Goal: Task Accomplishment & Management: Manage account settings

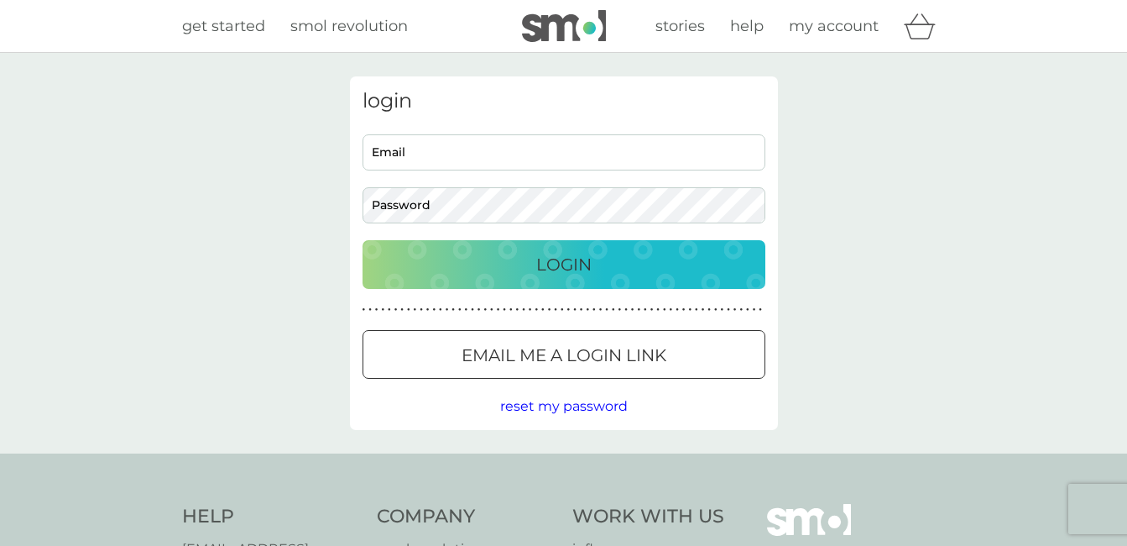
type input "[EMAIL_ADDRESS][DOMAIN_NAME]"
click at [581, 270] on p "Login" at bounding box center [563, 264] width 55 height 27
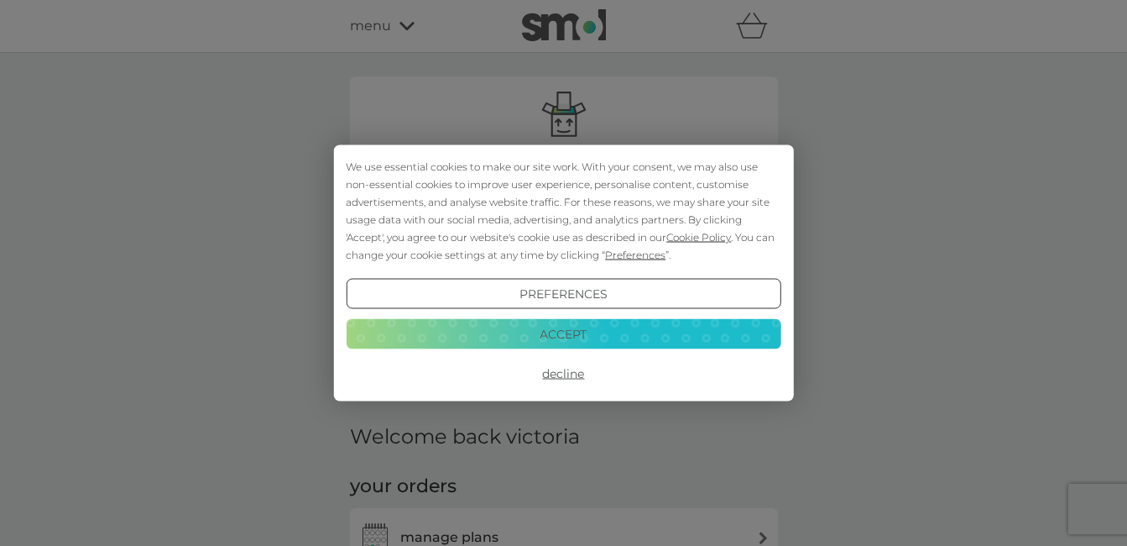
click at [592, 338] on button "Accept" at bounding box center [563, 333] width 435 height 30
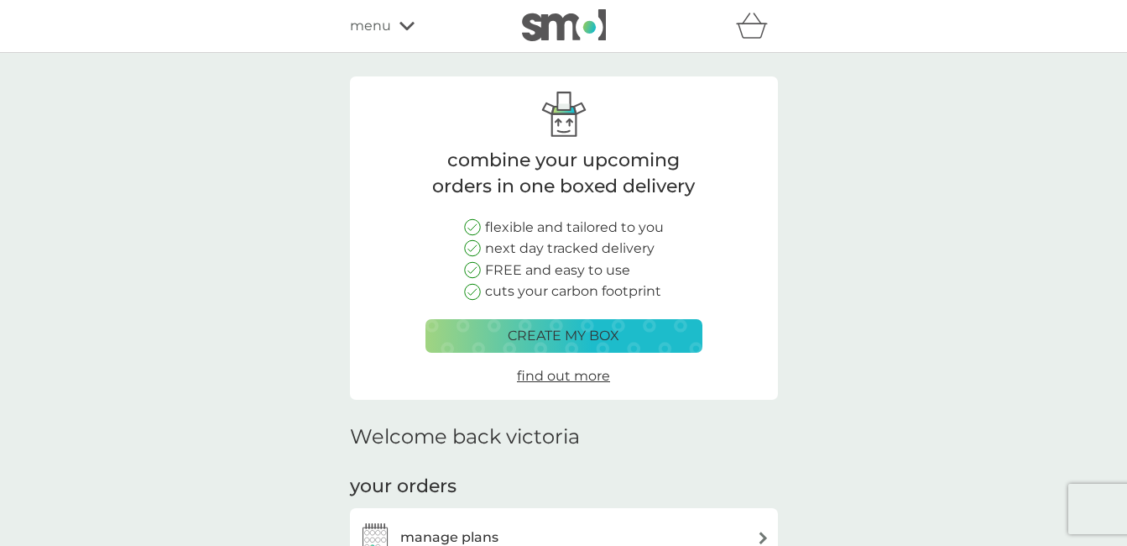
scroll to position [270, 0]
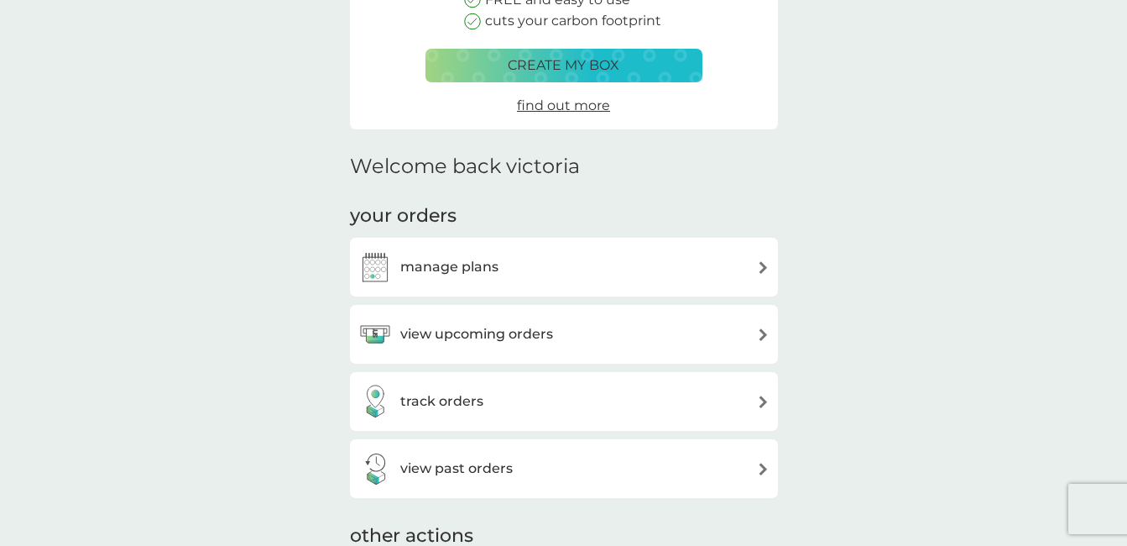
click at [733, 271] on div "manage plans" at bounding box center [563, 267] width 411 height 34
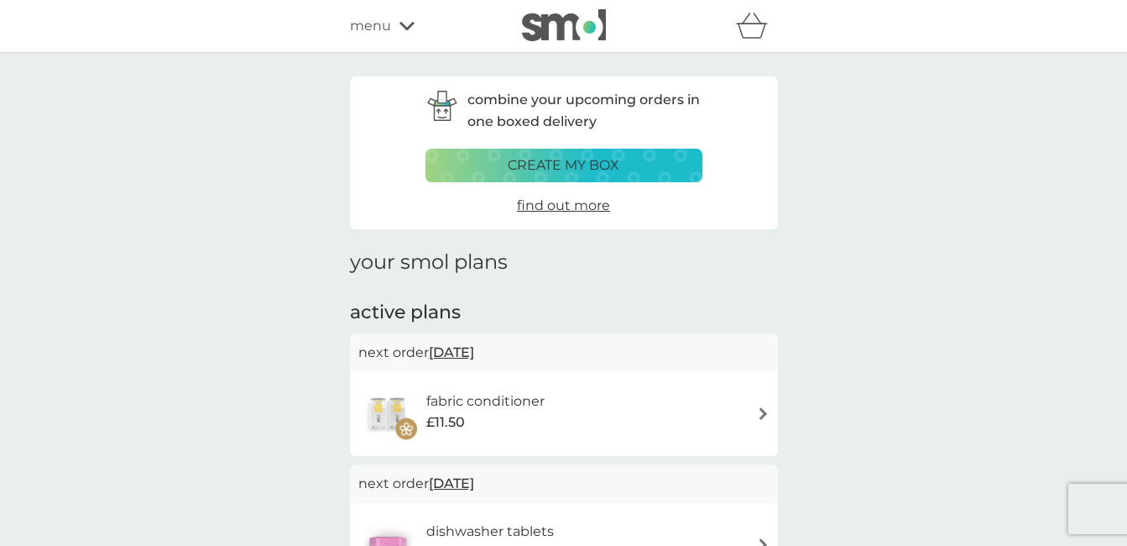
click at [760, 419] on img at bounding box center [763, 413] width 13 height 13
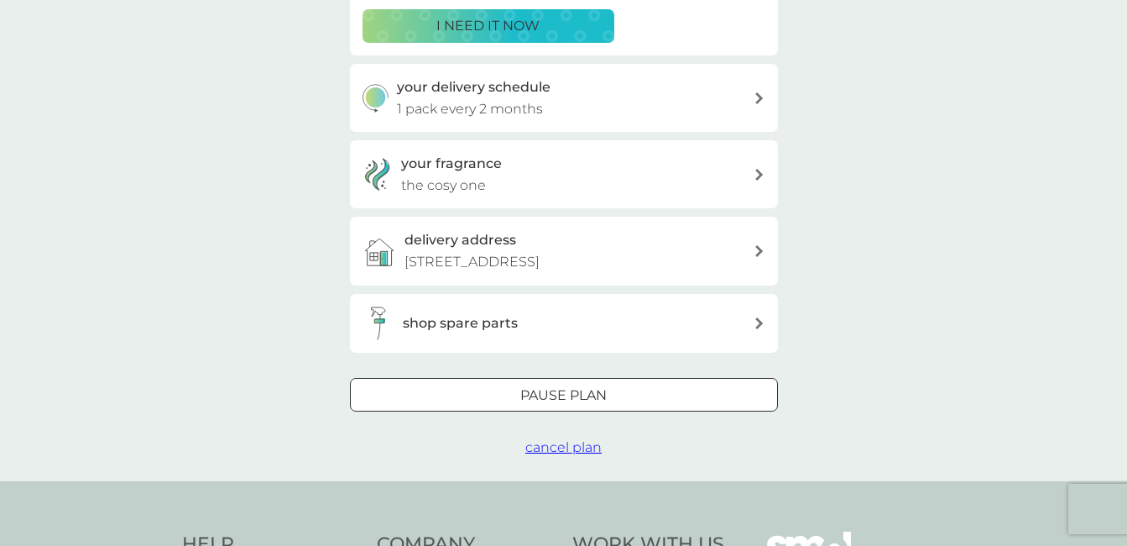
scroll to position [352, 0]
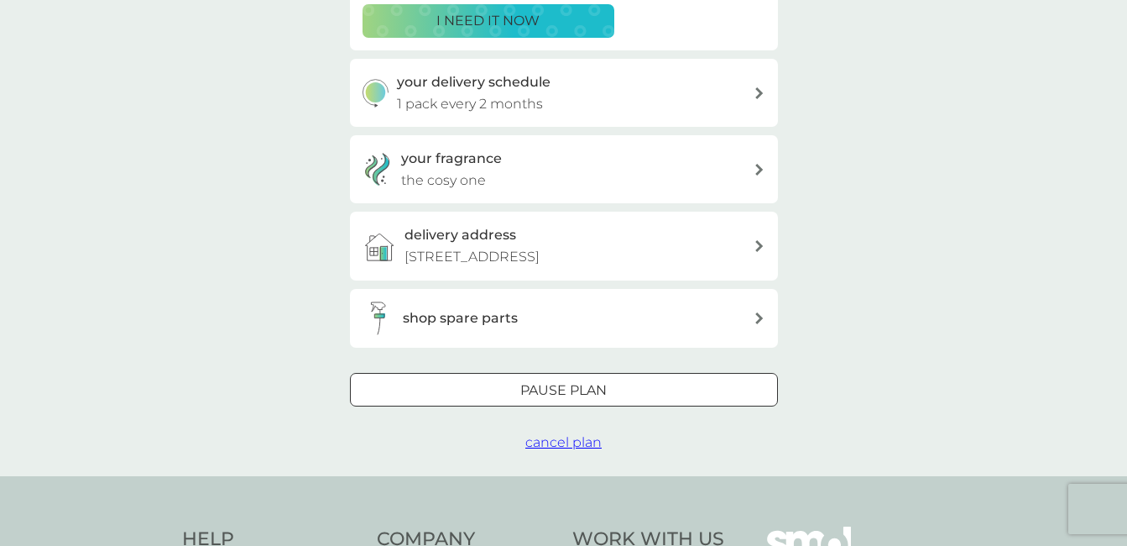
click at [572, 445] on span "cancel plan" at bounding box center [563, 442] width 76 height 16
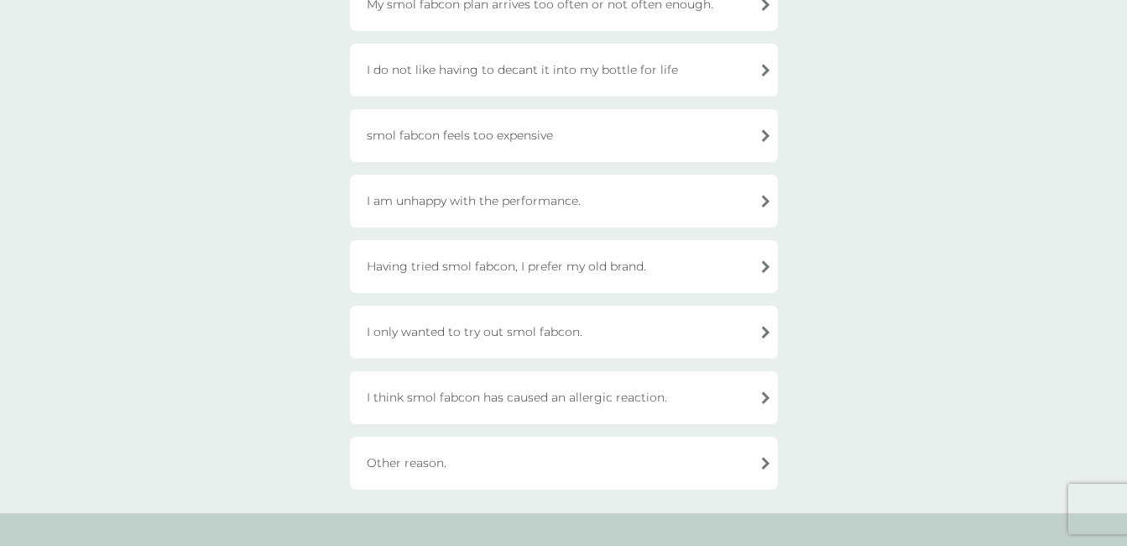
scroll to position [418, 0]
click at [625, 456] on div "Other reason." at bounding box center [564, 462] width 428 height 53
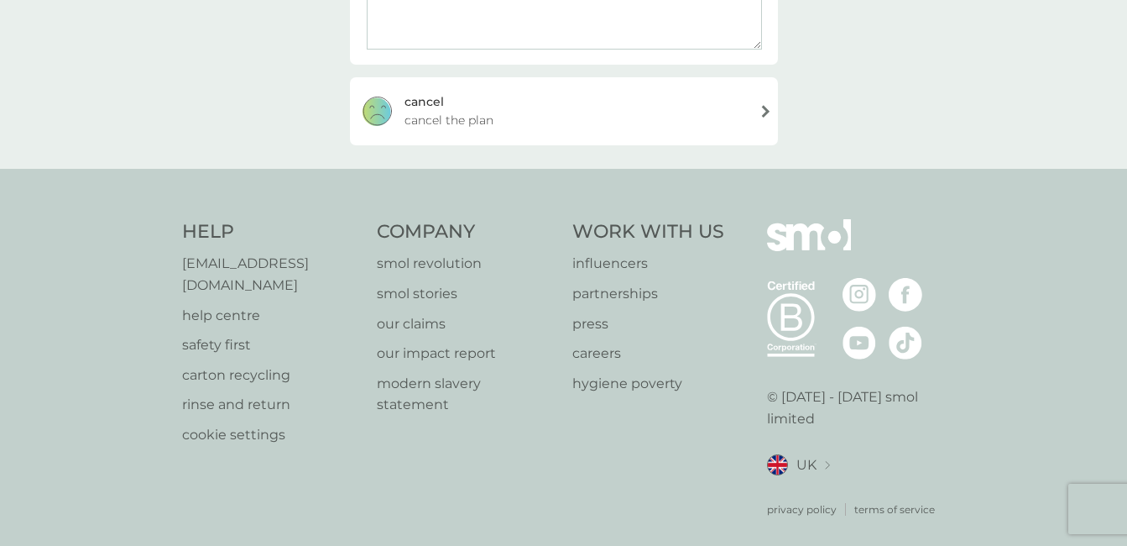
click at [633, 99] on div "[PERSON_NAME] the plan" at bounding box center [564, 110] width 428 height 67
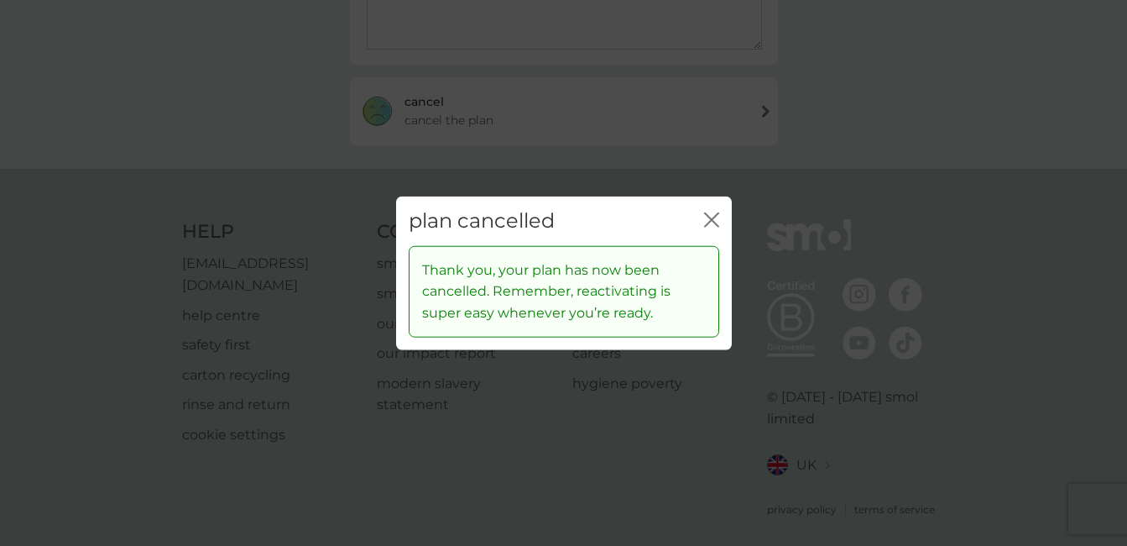
click at [708, 213] on icon "close" at bounding box center [711, 219] width 15 height 15
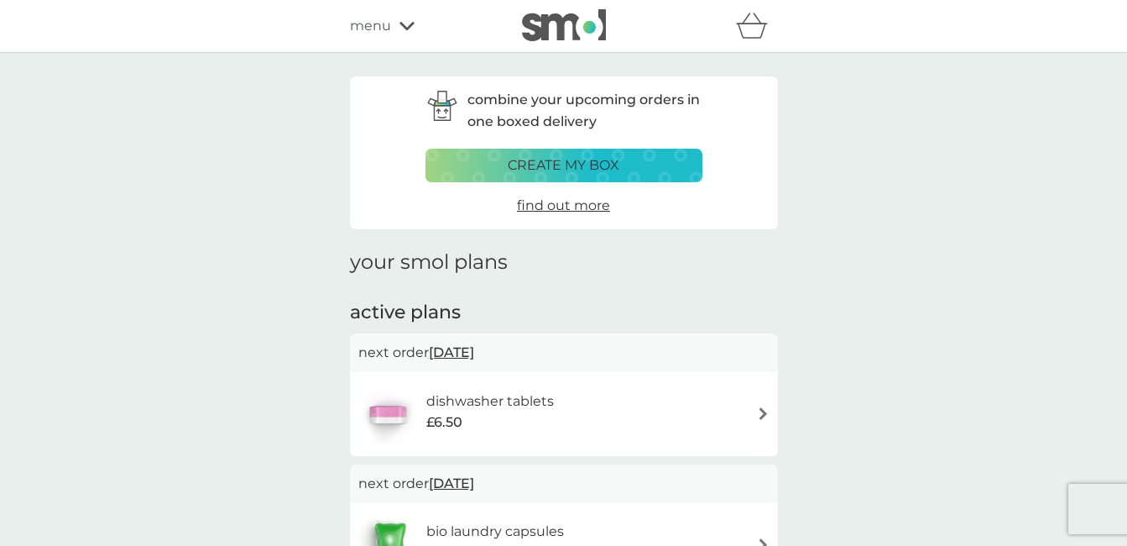
click at [762, 408] on img at bounding box center [763, 413] width 13 height 13
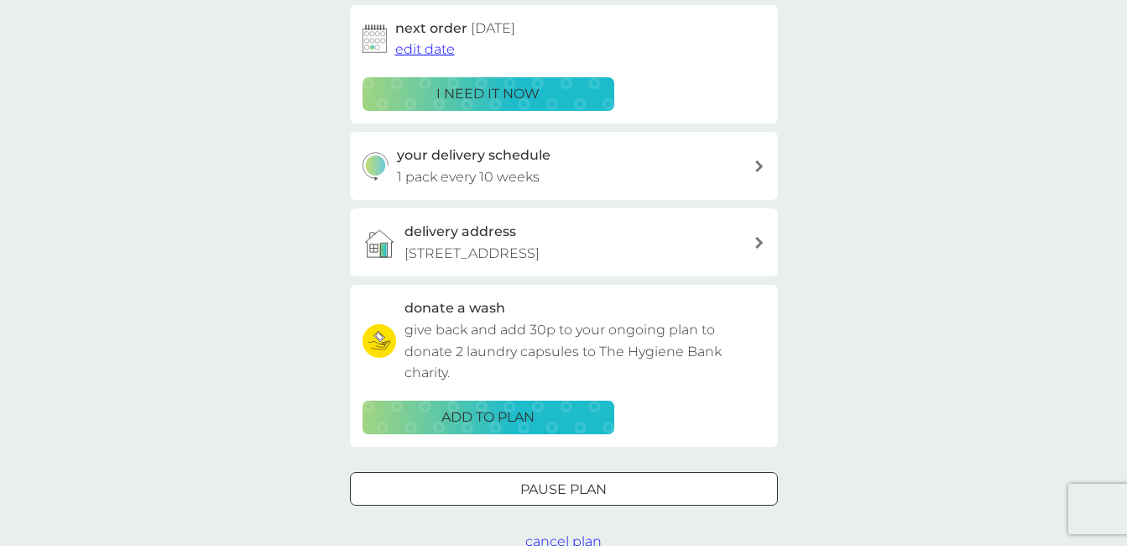
scroll to position [341, 0]
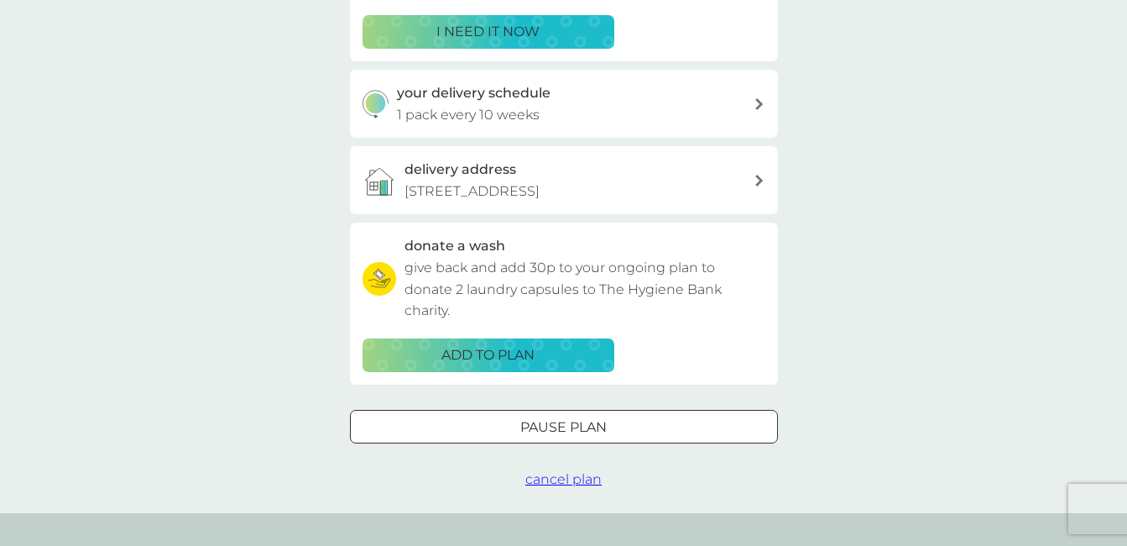
click at [576, 474] on span "cancel plan" at bounding box center [563, 479] width 76 height 16
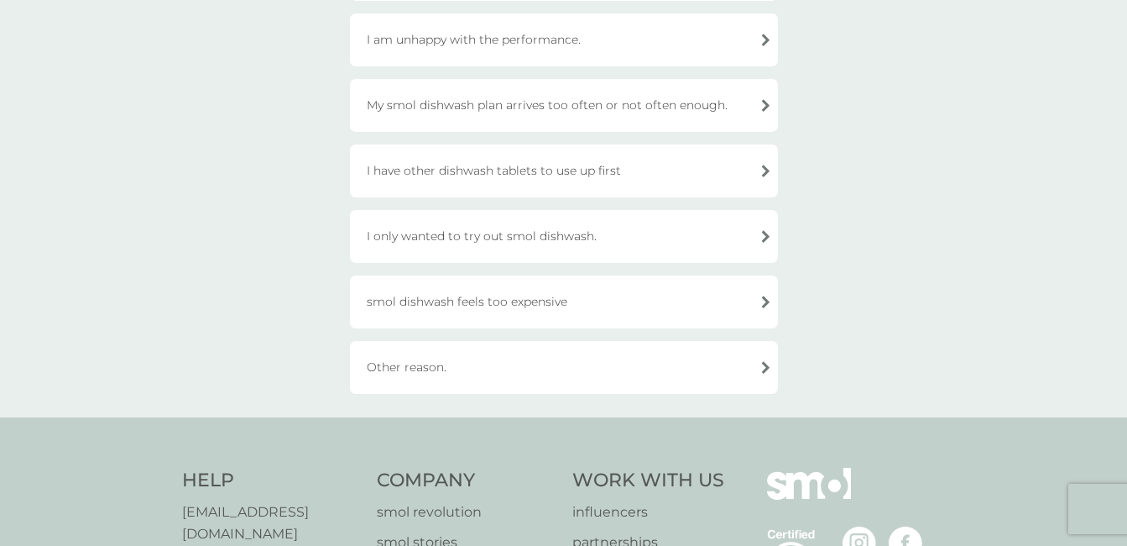
scroll to position [175, 0]
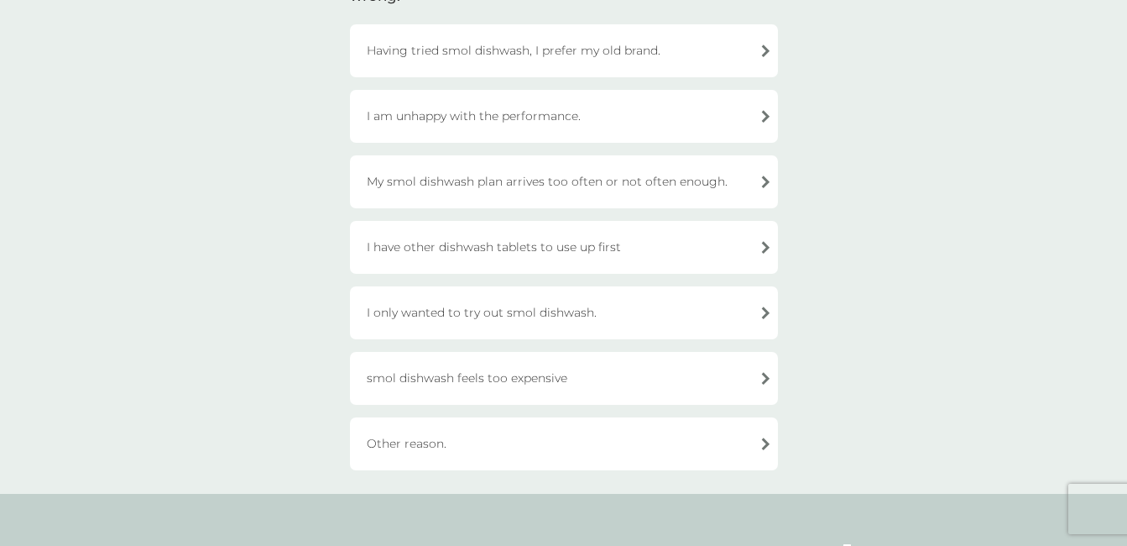
click at [573, 180] on div "My smol dishwash plan arrives too often or not often enough." at bounding box center [564, 181] width 428 height 53
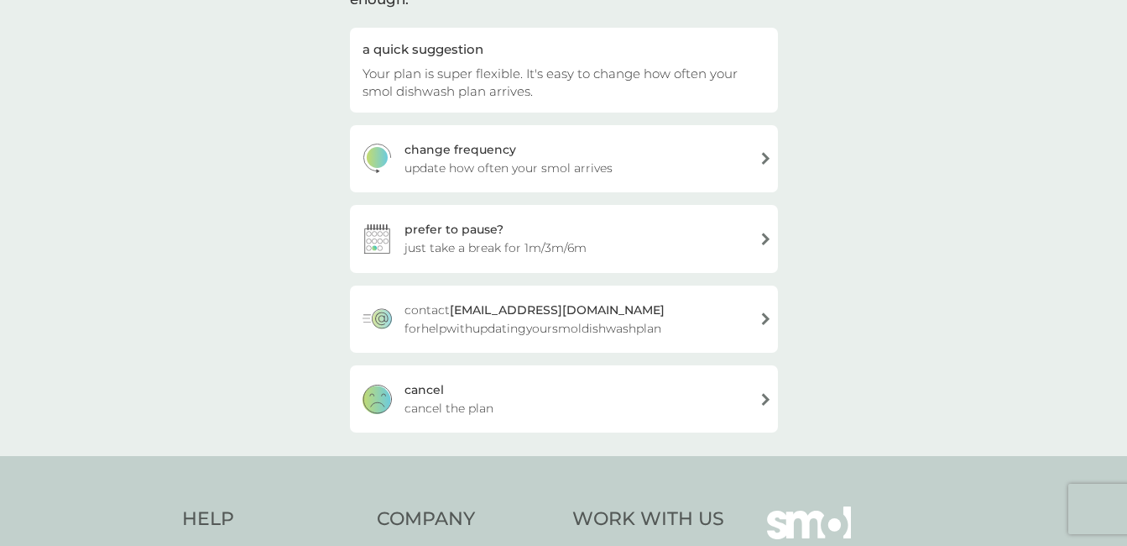
click at [492, 415] on span "cancel the plan" at bounding box center [449, 408] width 89 height 18
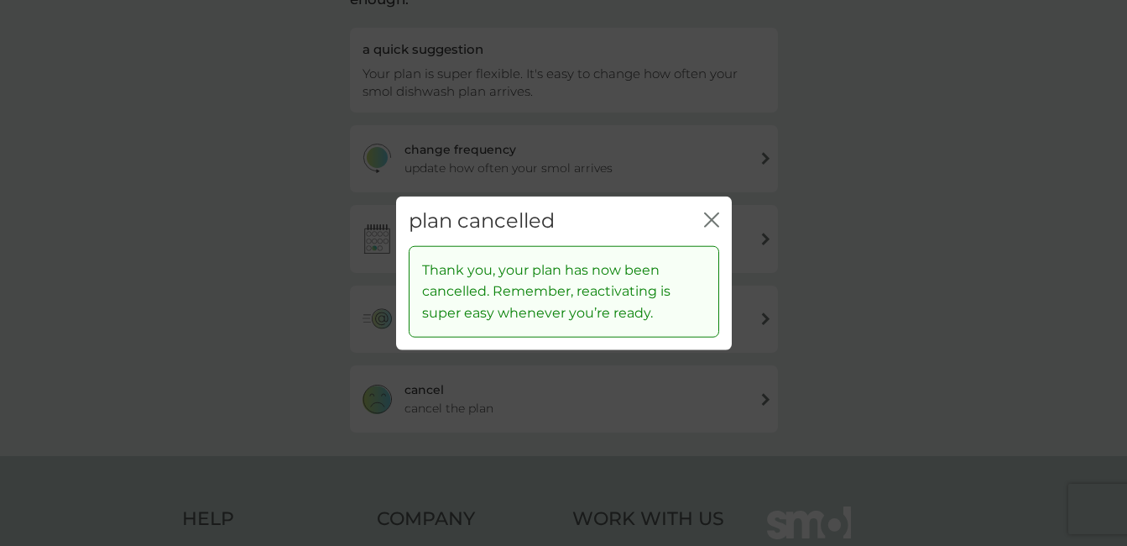
click at [706, 219] on icon "close" at bounding box center [711, 219] width 15 height 15
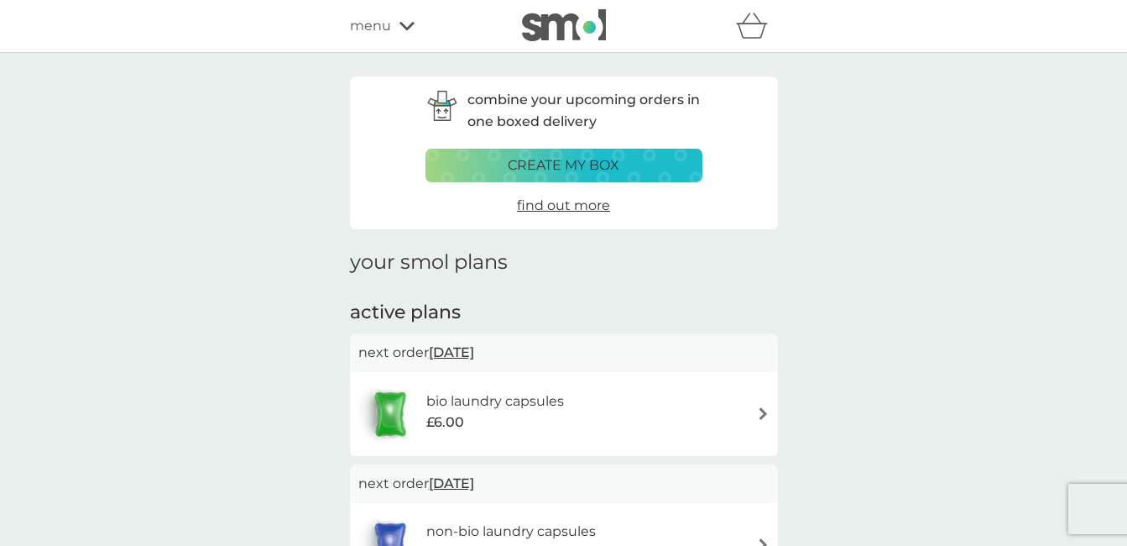
click at [757, 416] on img at bounding box center [763, 413] width 13 height 13
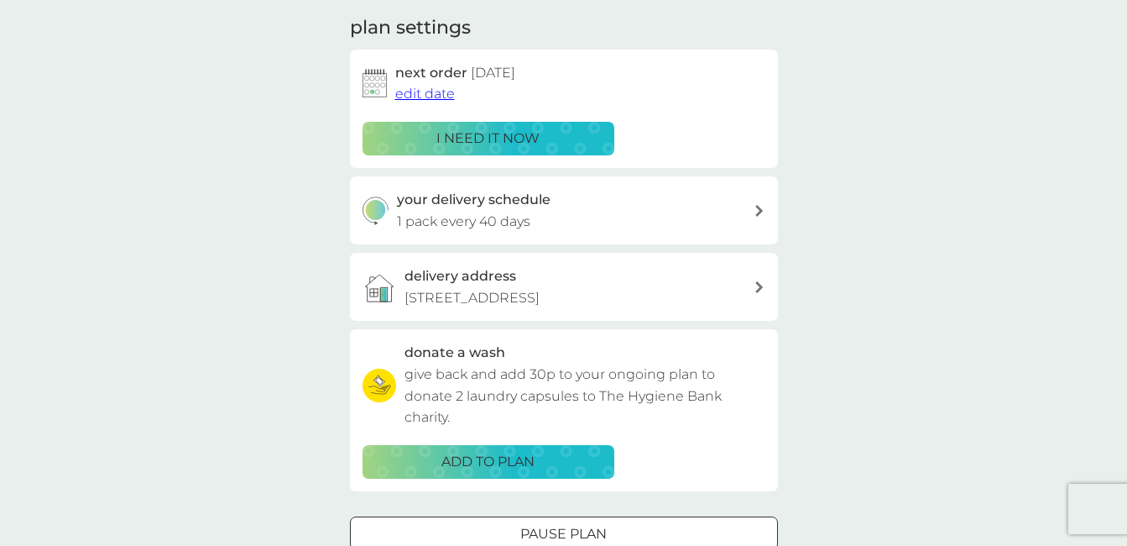
scroll to position [311, 0]
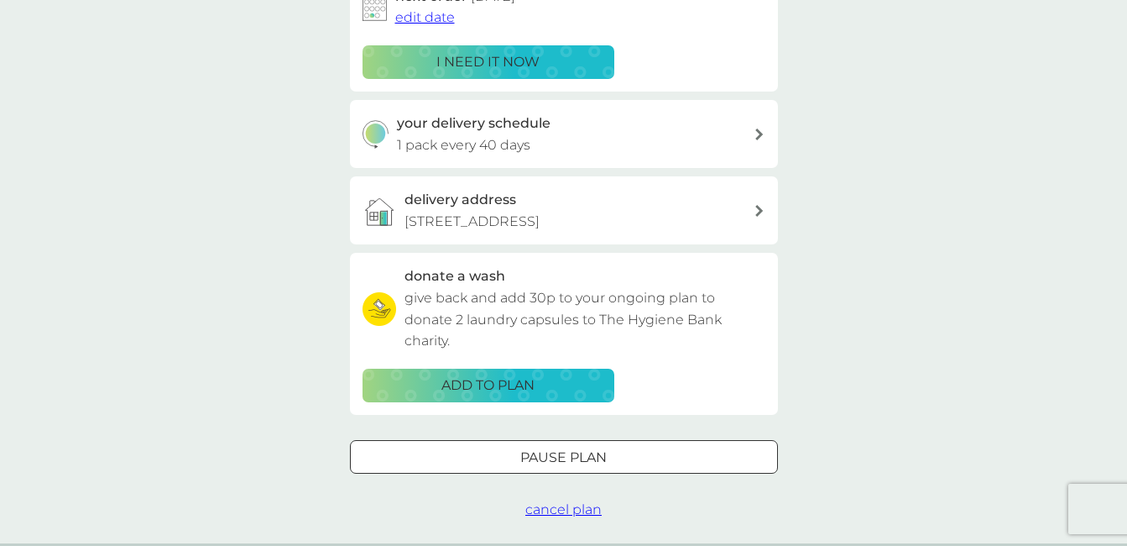
click at [582, 515] on span "cancel plan" at bounding box center [563, 509] width 76 height 16
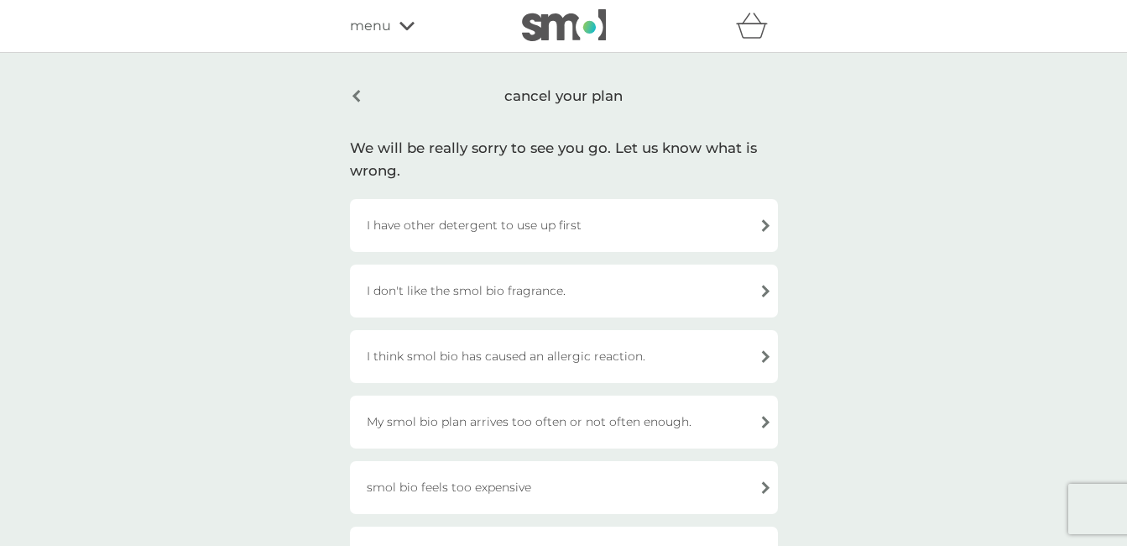
click at [579, 417] on div "My smol bio plan arrives too often or not often enough." at bounding box center [564, 421] width 428 height 53
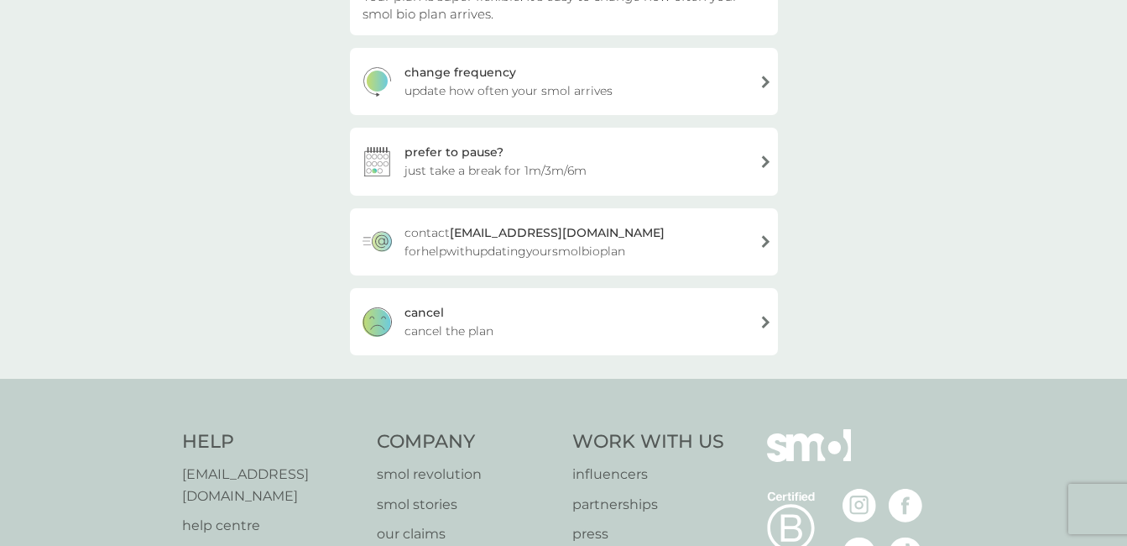
scroll to position [231, 0]
click at [484, 332] on span "cancel the plan" at bounding box center [449, 329] width 89 height 18
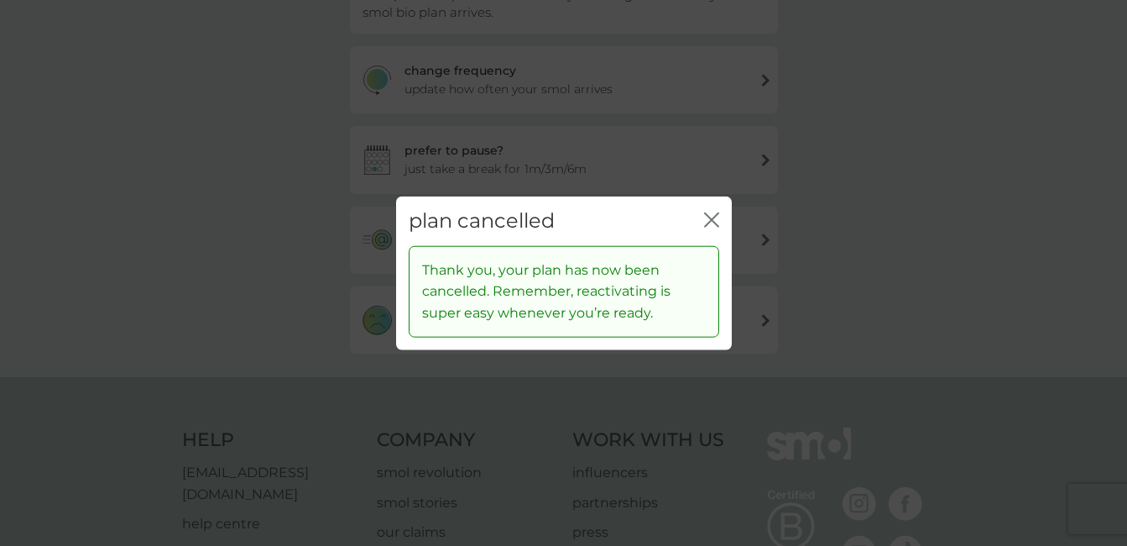
click at [713, 218] on icon "close" at bounding box center [715, 219] width 7 height 13
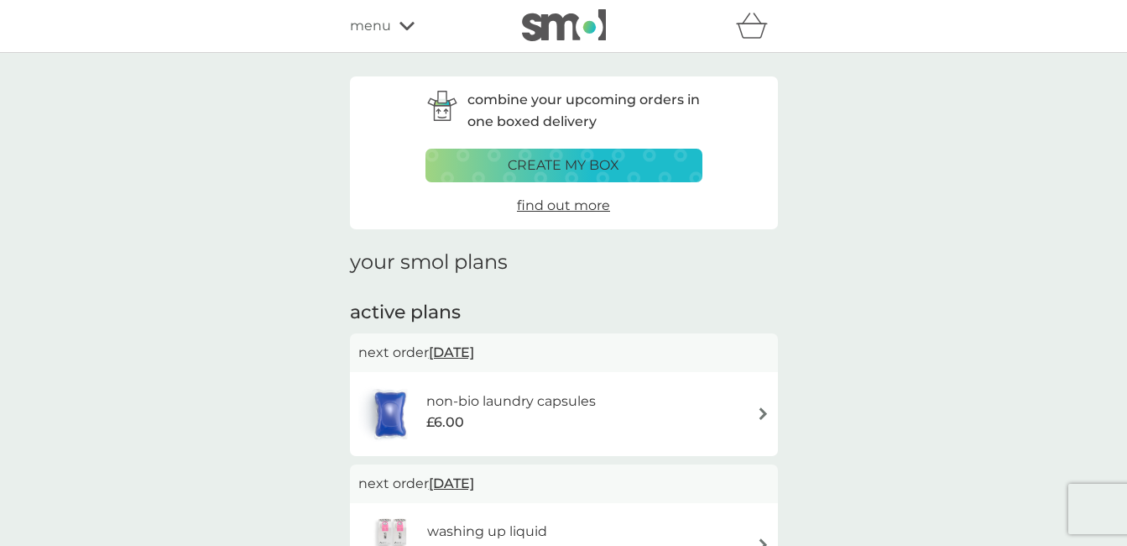
click at [767, 408] on img at bounding box center [763, 413] width 13 height 13
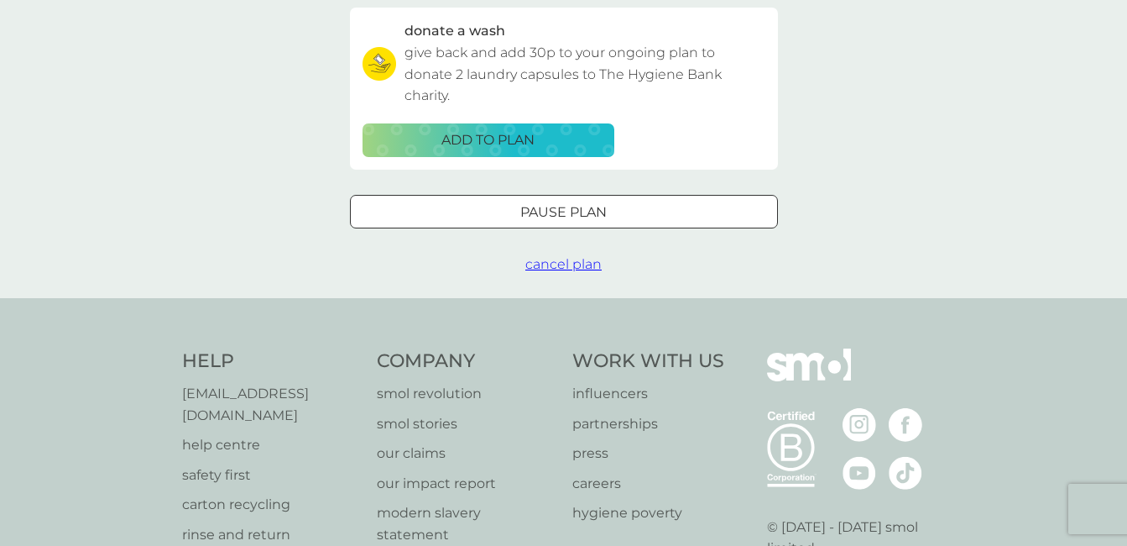
scroll to position [561, 0]
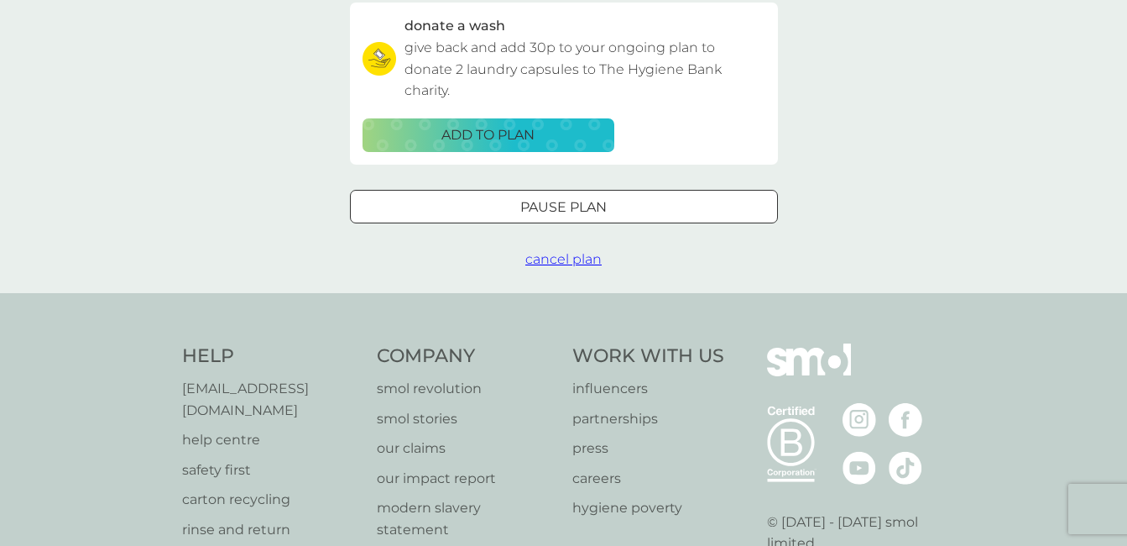
click at [545, 263] on span "cancel plan" at bounding box center [563, 259] width 76 height 16
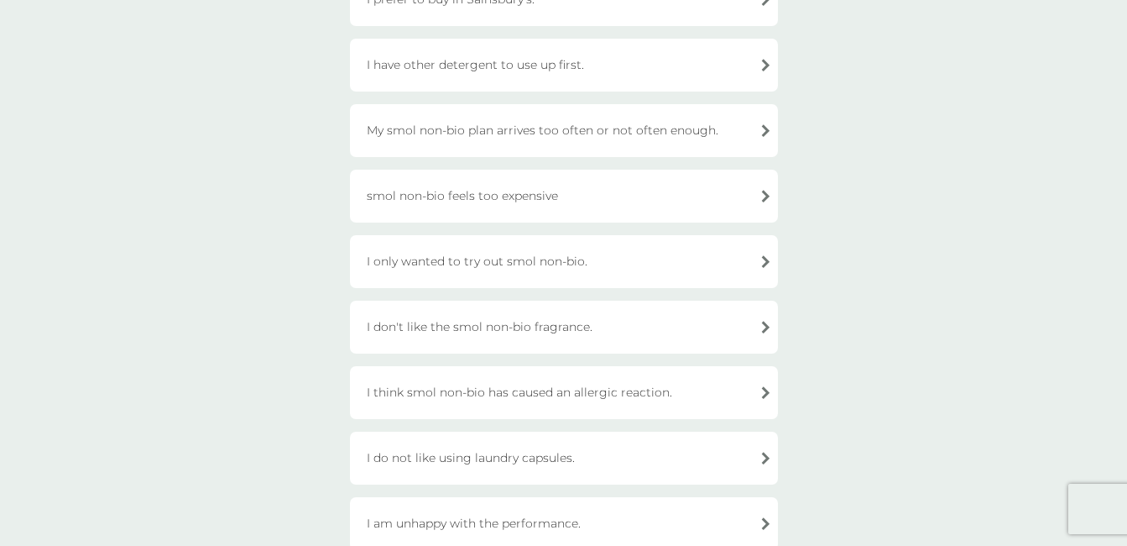
scroll to position [360, 0]
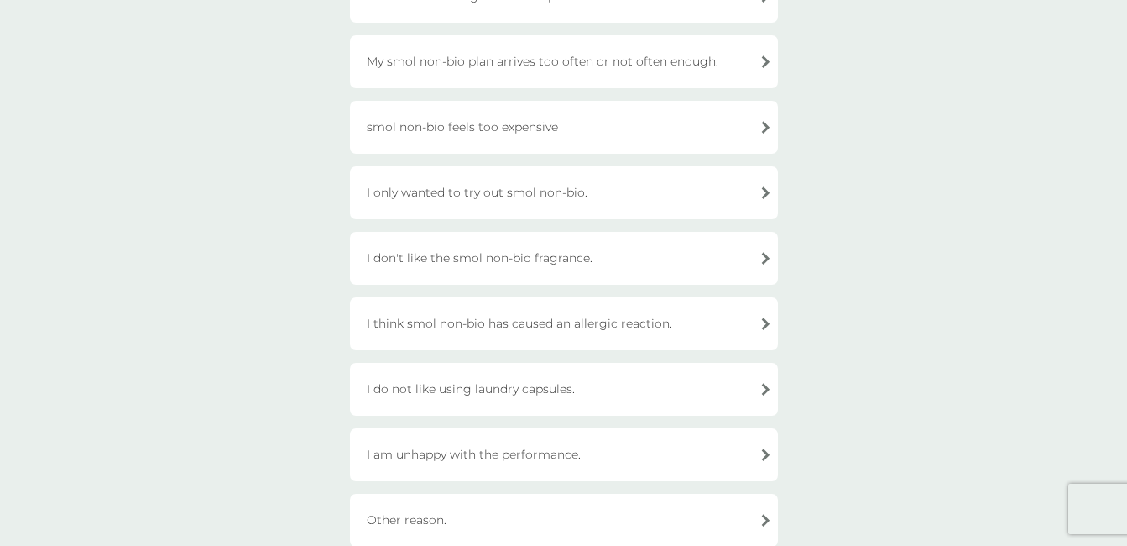
click at [577, 58] on div "My smol non-bio plan arrives too often or not often enough." at bounding box center [564, 61] width 428 height 53
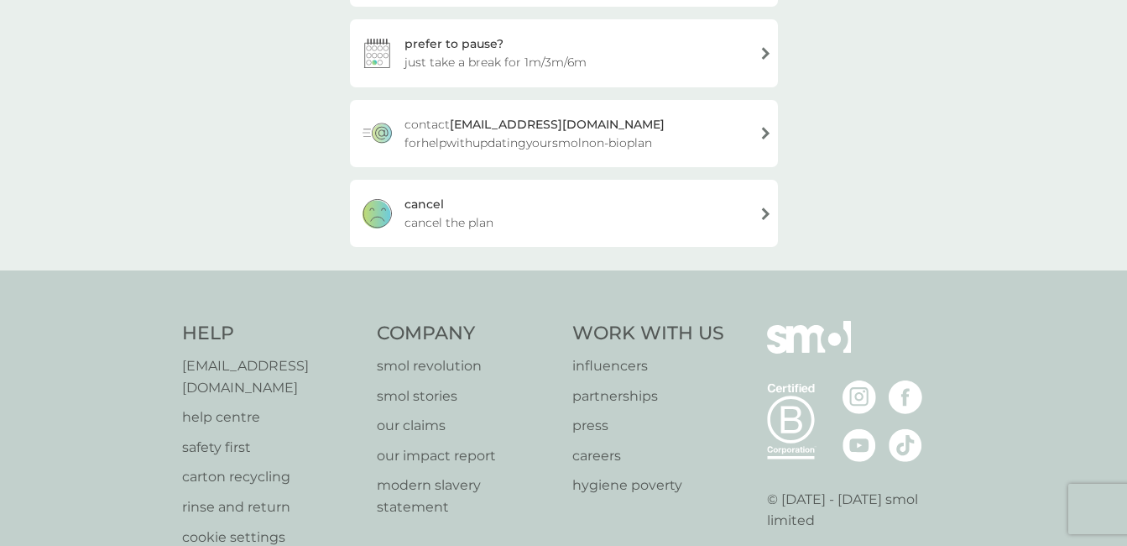
click at [472, 213] on span "cancel the plan" at bounding box center [449, 222] width 89 height 18
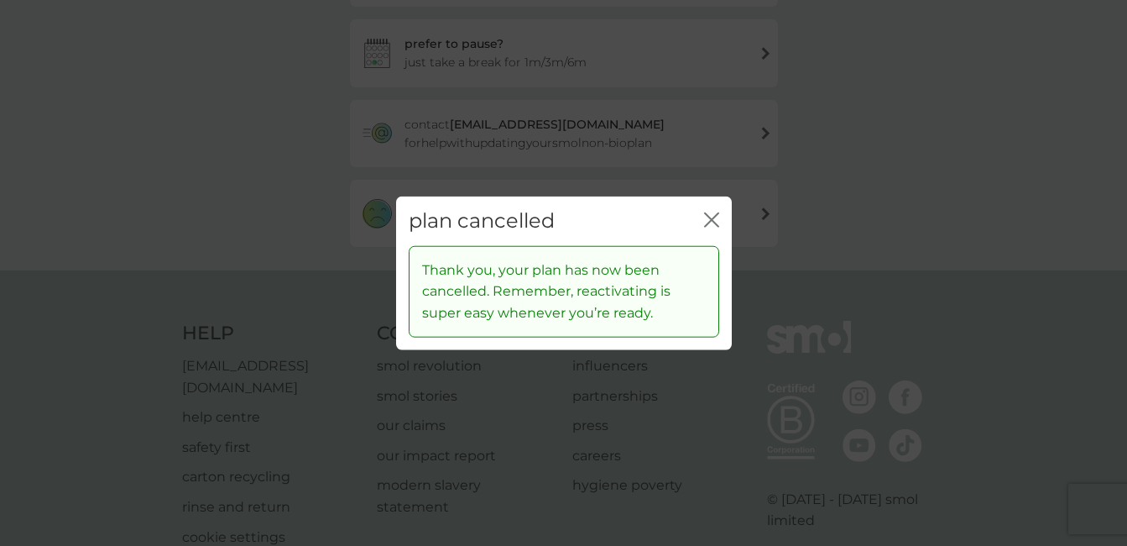
click at [714, 227] on icon "close" at bounding box center [711, 219] width 15 height 15
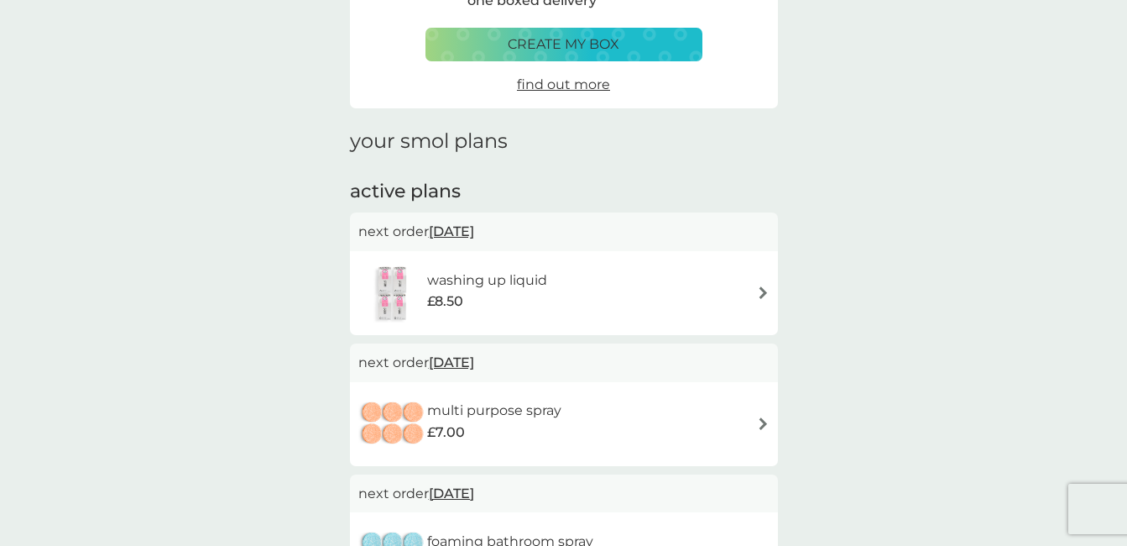
scroll to position [130, 0]
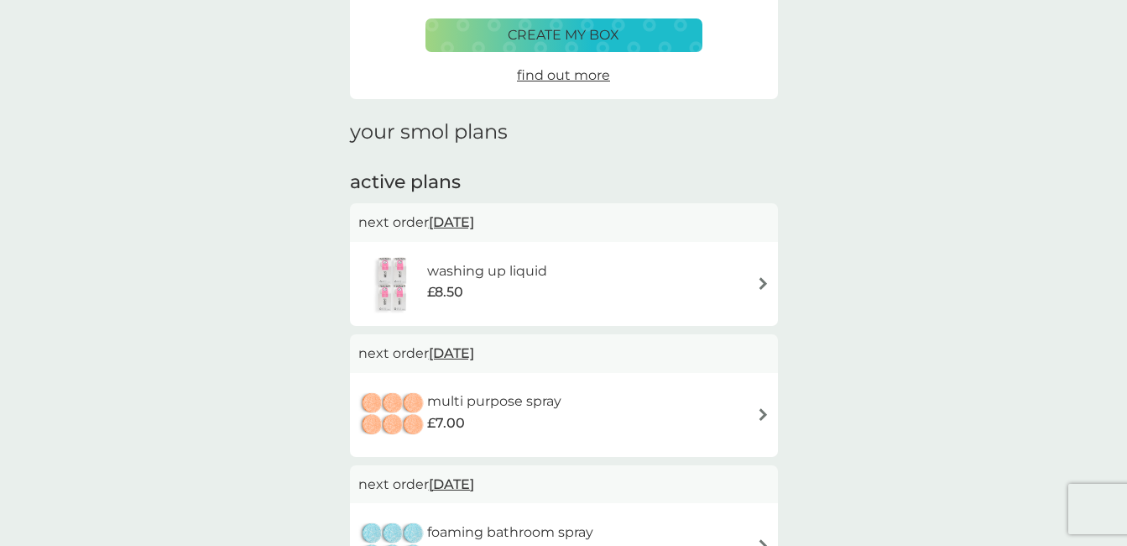
click at [766, 285] on img at bounding box center [763, 283] width 13 height 13
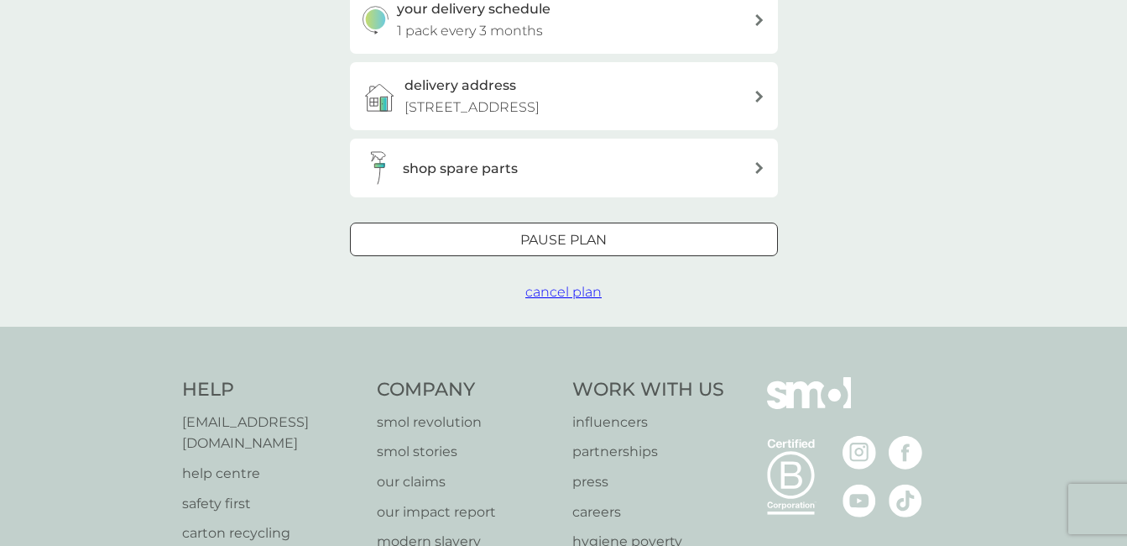
scroll to position [399, 0]
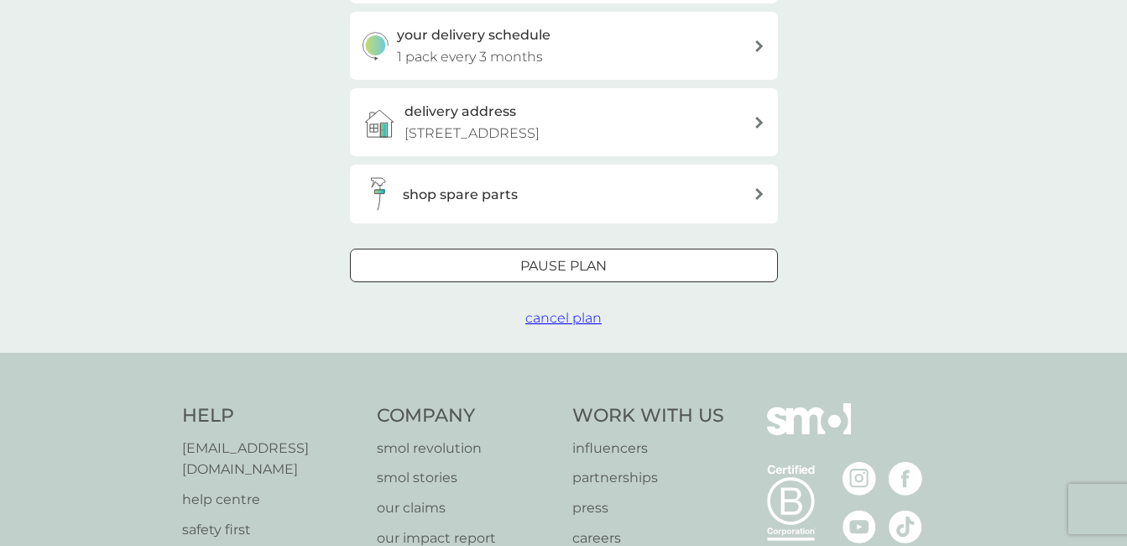
click at [543, 320] on span "cancel plan" at bounding box center [563, 318] width 76 height 16
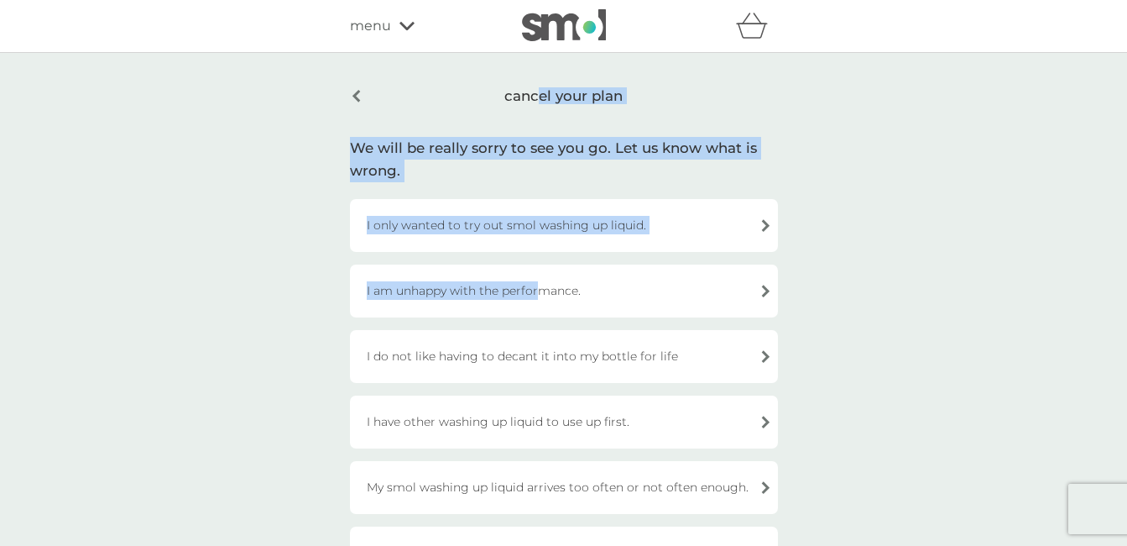
drag, startPoint x: 543, startPoint y: 320, endPoint x: 543, endPoint y: 116, distance: 204.0
click at [543, 116] on div "cancel your plan We will be really sorry to see you go. Let us know what is wro…" at bounding box center [563, 425] width 453 height 699
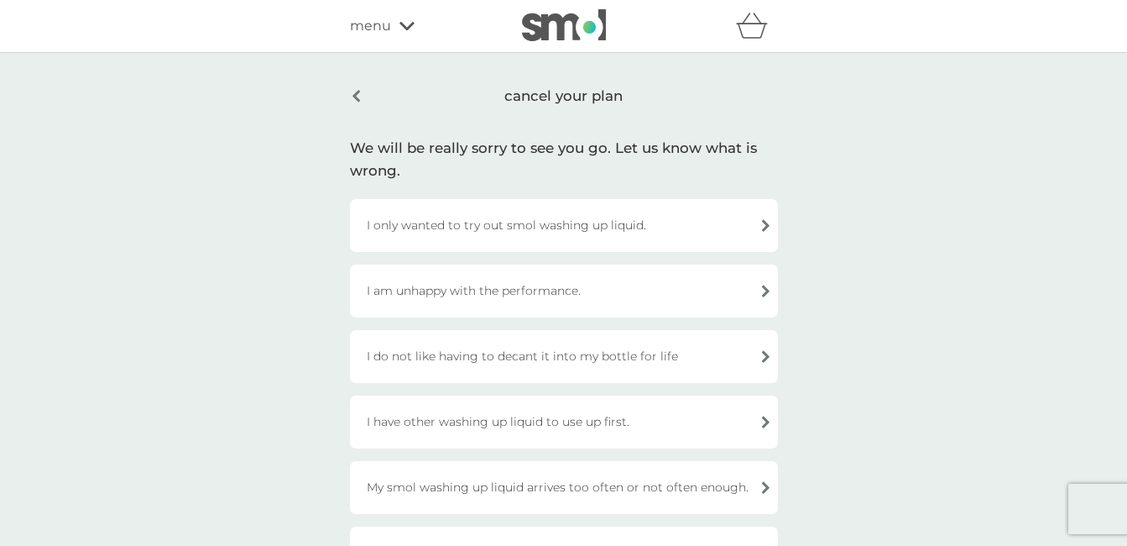
click at [536, 490] on div "My smol washing up liquid arrives too often or not often enough." at bounding box center [564, 487] width 428 height 53
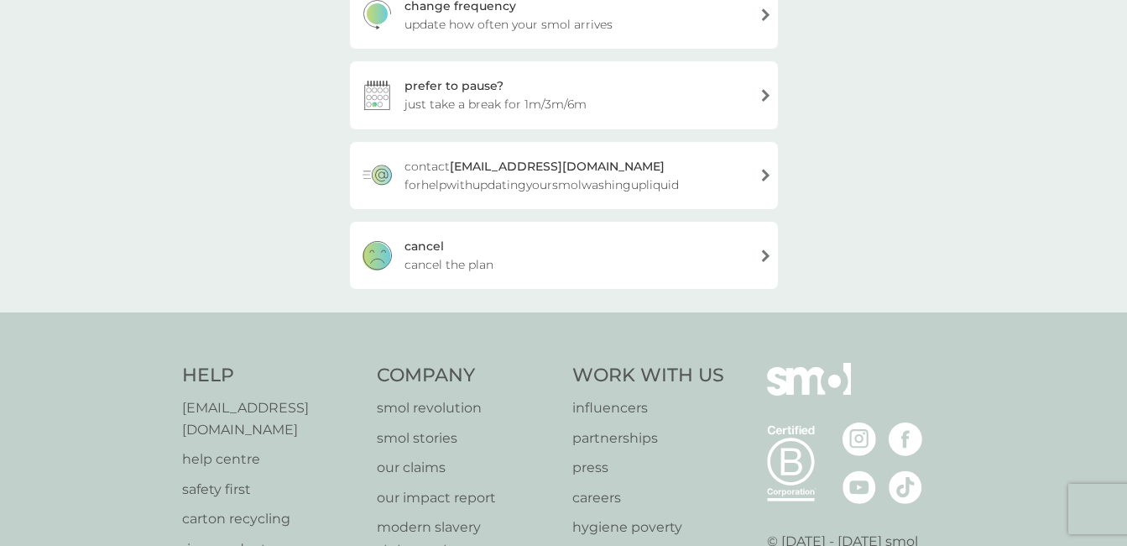
scroll to position [319, 0]
click at [478, 270] on span "cancel the plan" at bounding box center [449, 263] width 89 height 18
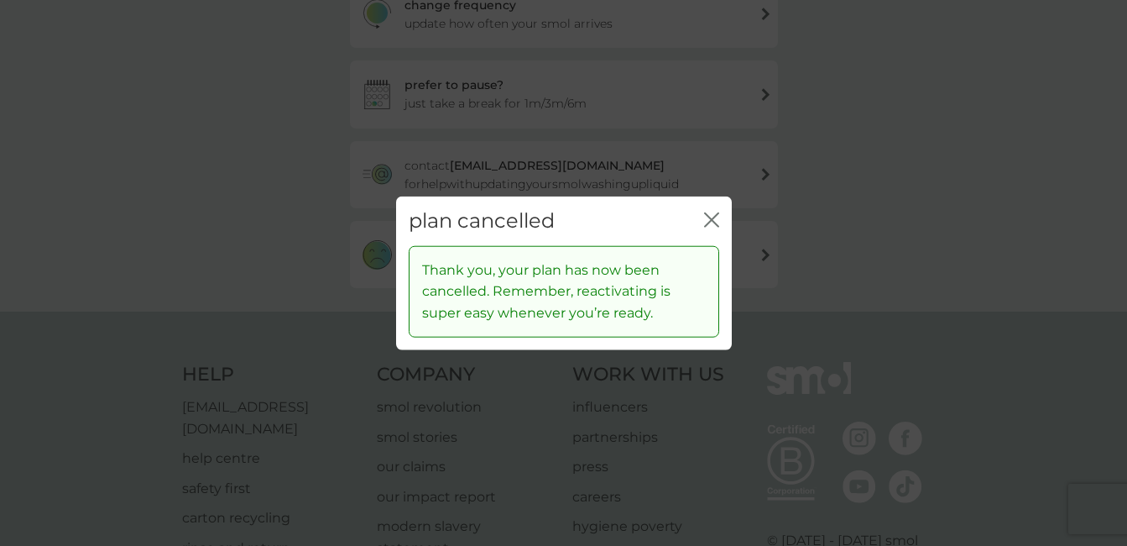
click at [703, 227] on div "plan cancelled close" at bounding box center [564, 221] width 336 height 50
click at [713, 223] on icon "close" at bounding box center [711, 219] width 15 height 15
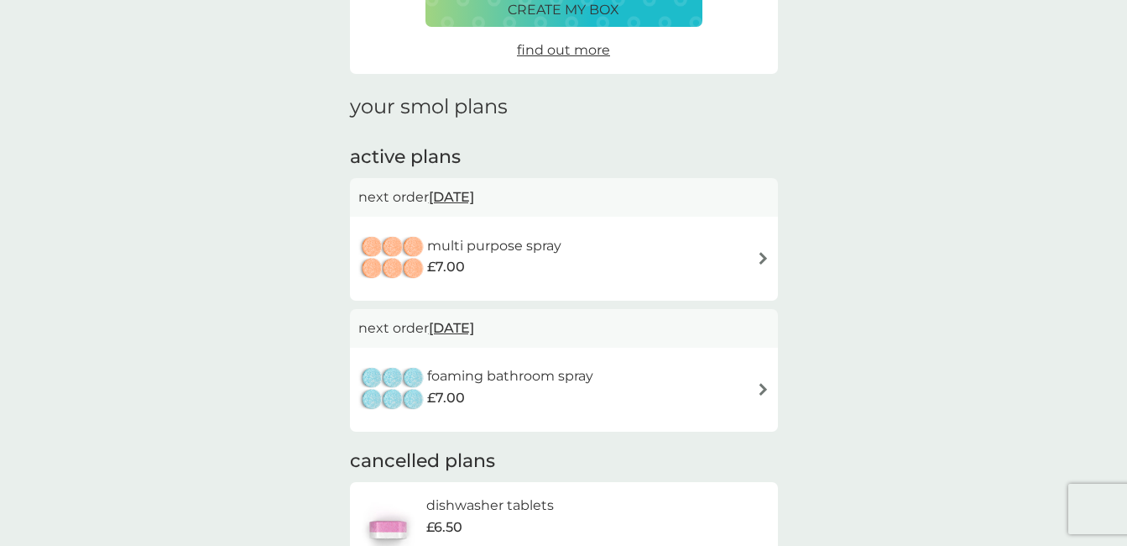
scroll to position [167, 0]
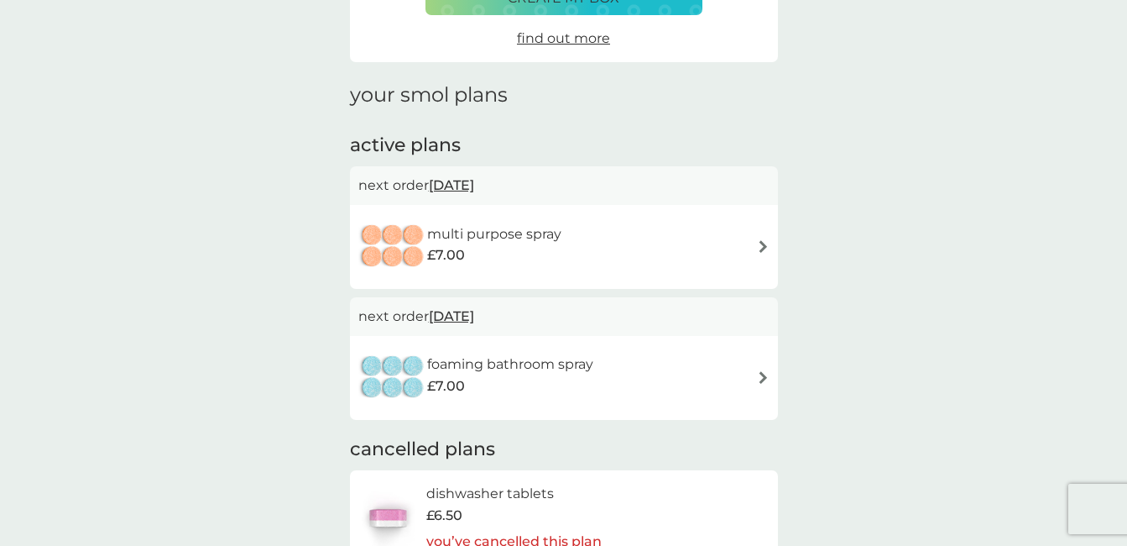
click at [762, 253] on img at bounding box center [763, 246] width 13 height 13
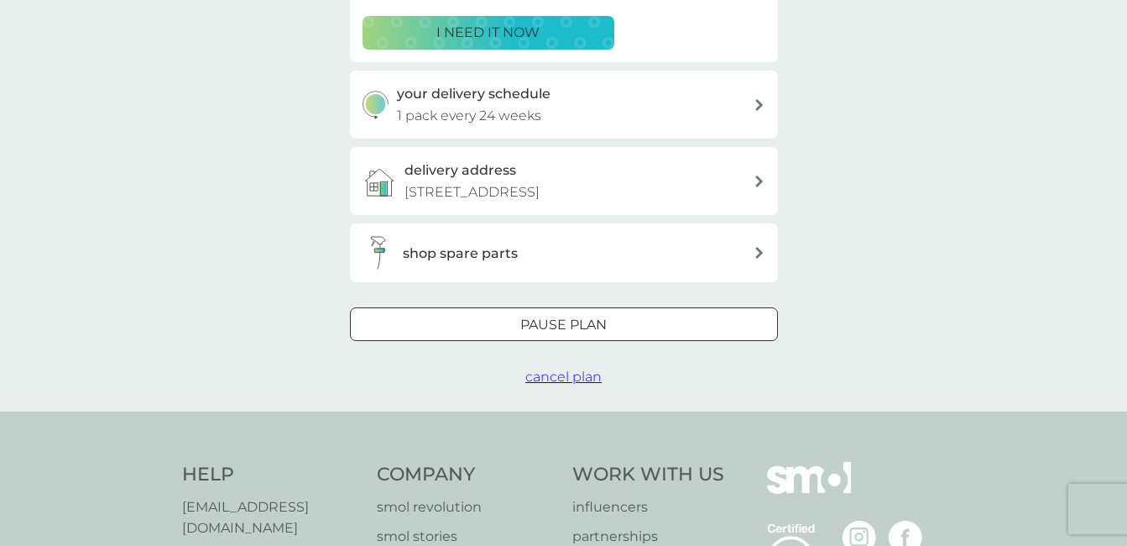
scroll to position [341, 0]
click at [554, 374] on span "cancel plan" at bounding box center [563, 376] width 76 height 16
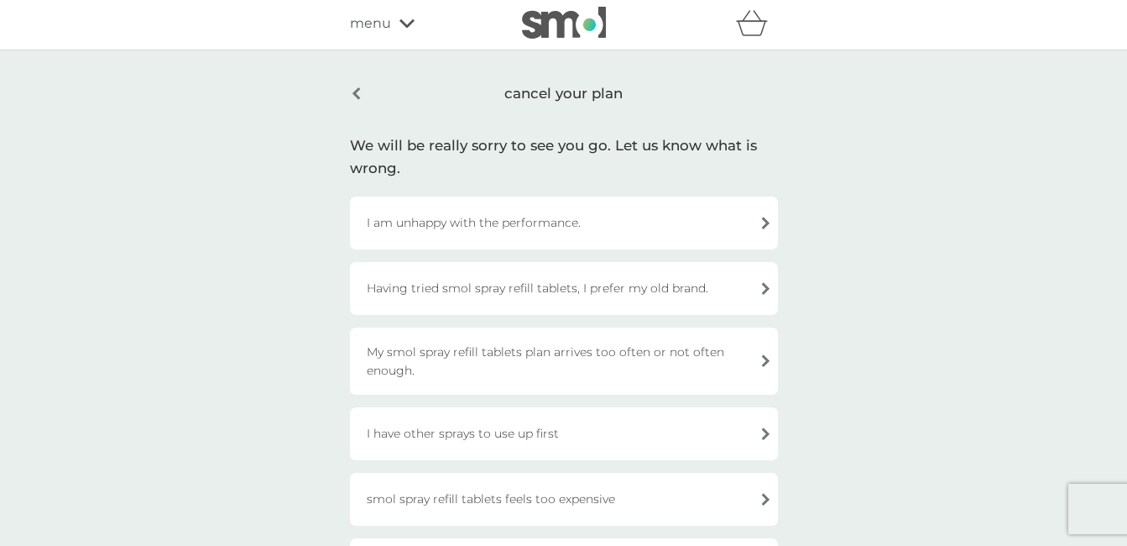
scroll to position [3, 0]
click at [544, 365] on div "My smol spray refill tablets plan arrives too often or not often enough." at bounding box center [564, 360] width 428 height 67
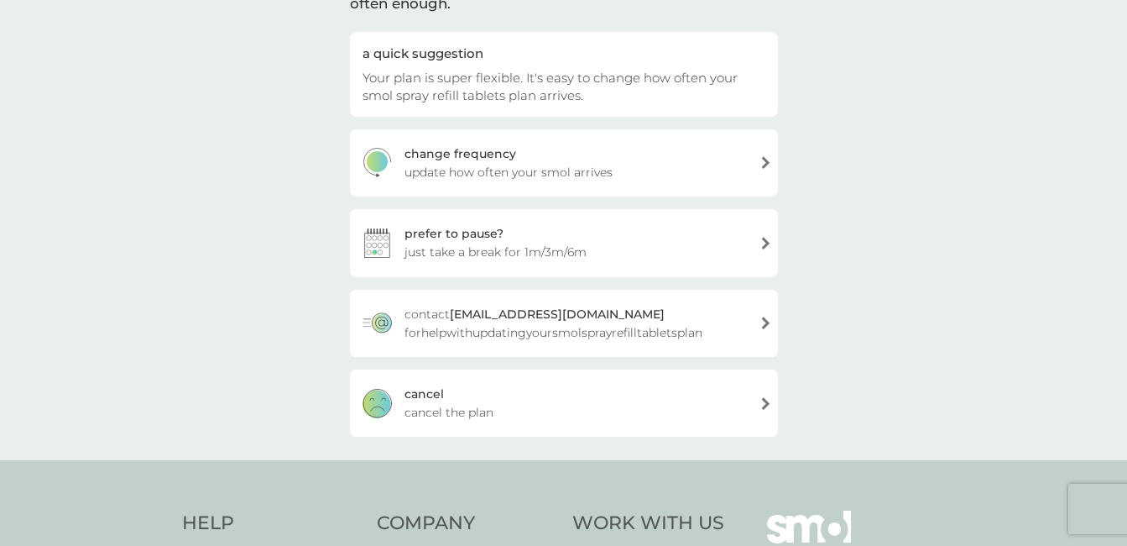
scroll to position [231, 0]
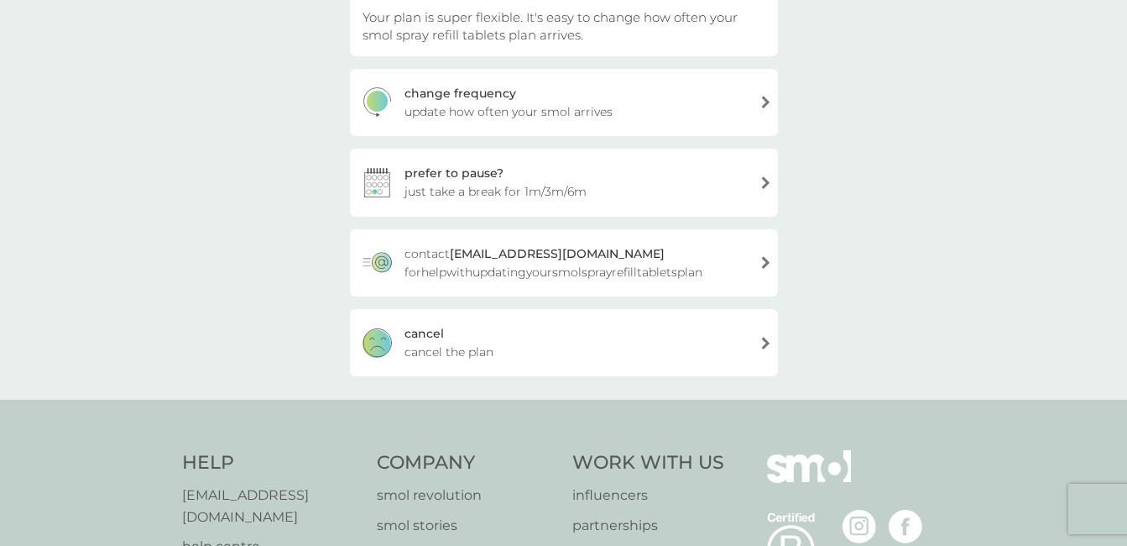
click at [518, 344] on div "[PERSON_NAME] the plan" at bounding box center [564, 342] width 428 height 67
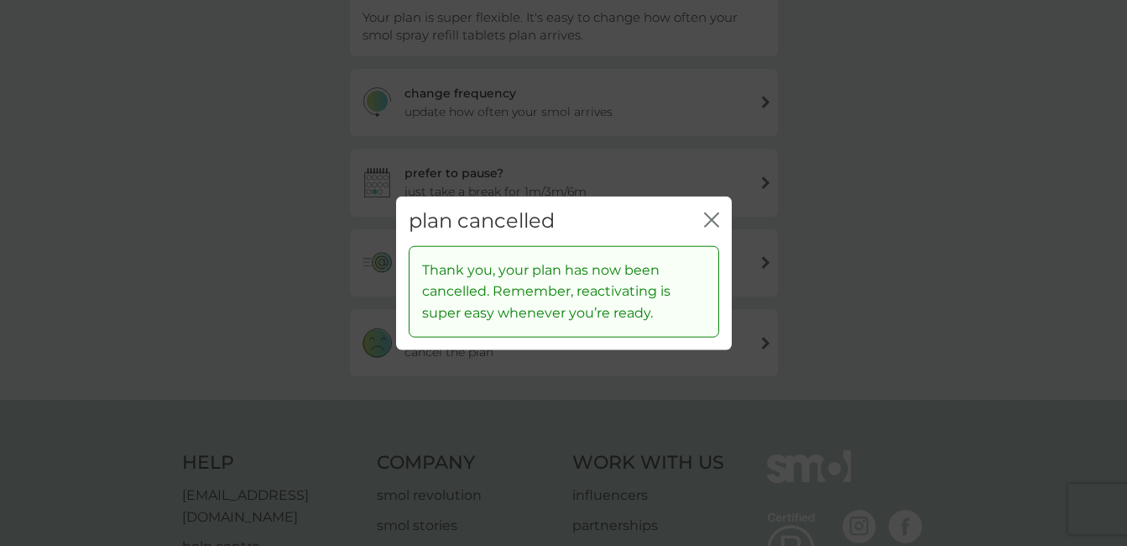
click at [705, 222] on icon "close" at bounding box center [711, 219] width 15 height 15
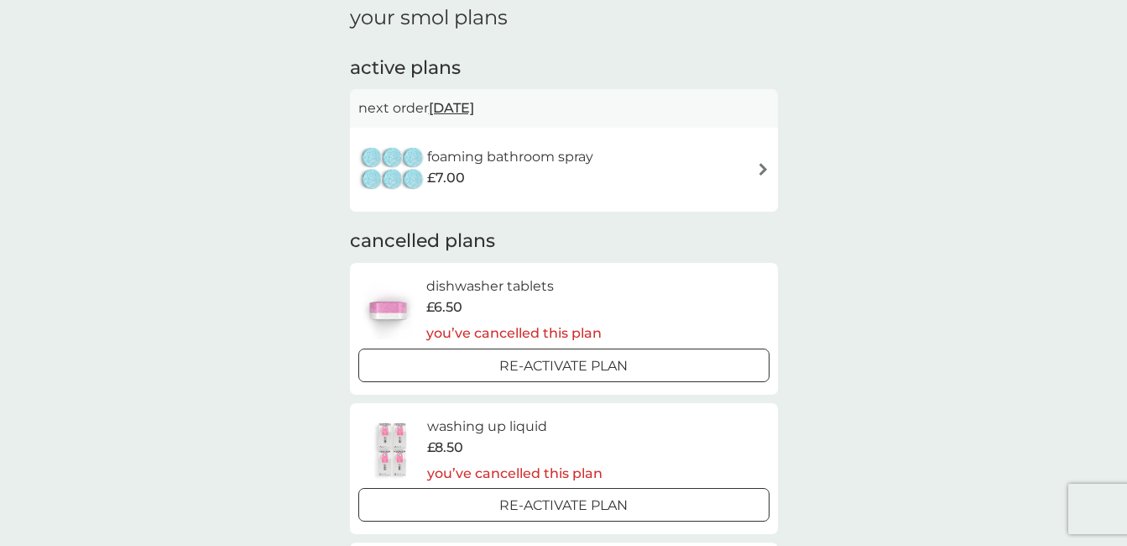
scroll to position [246, 0]
click at [763, 173] on img at bounding box center [763, 167] width 13 height 13
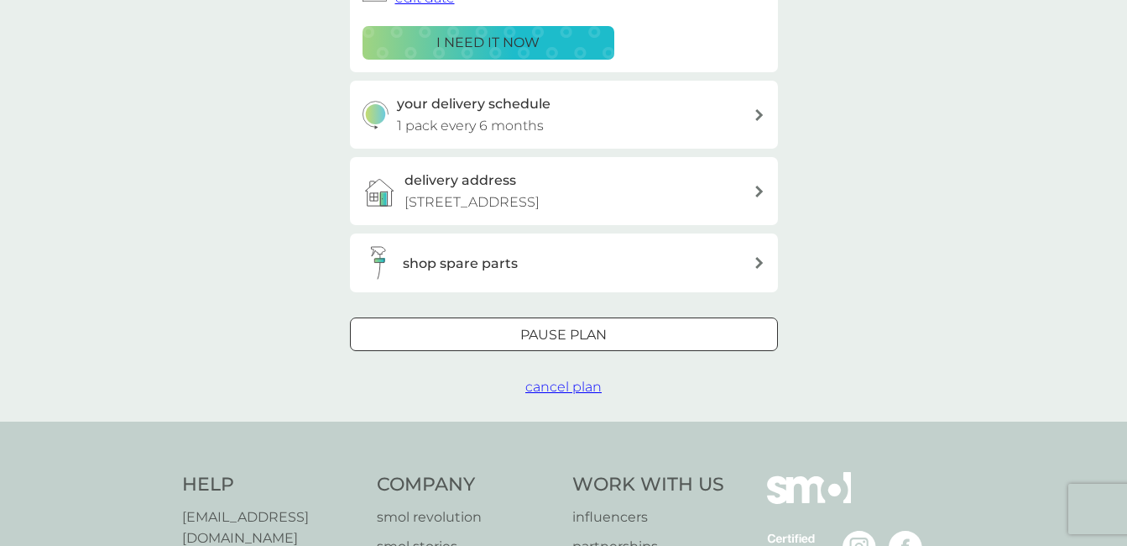
scroll to position [331, 0]
click at [583, 389] on span "cancel plan" at bounding box center [563, 386] width 76 height 16
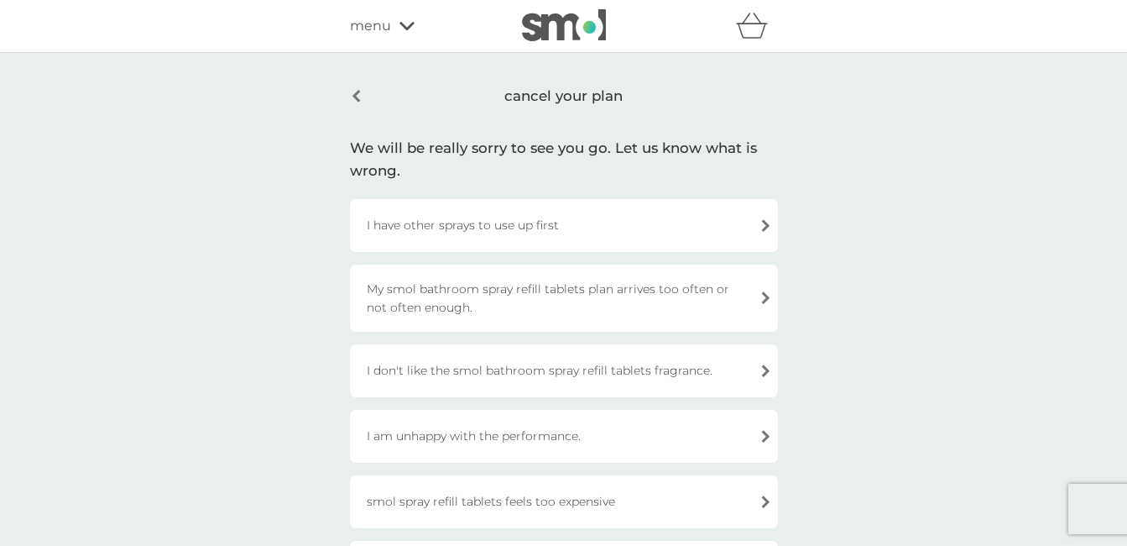
click at [588, 284] on div "My smol bathroom spray refill tablets plan arrives too often or not often enoug…" at bounding box center [564, 297] width 428 height 67
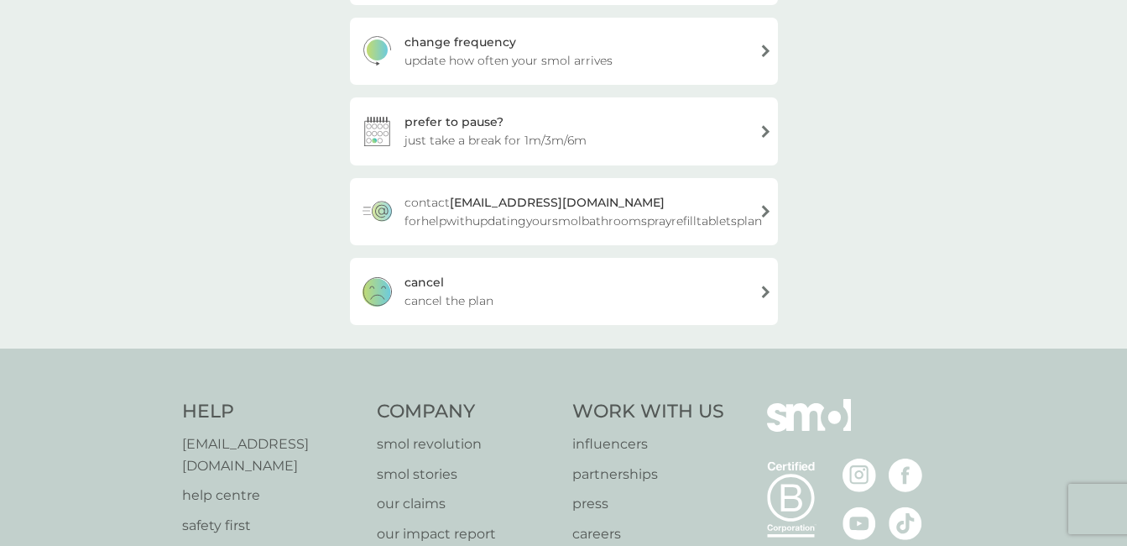
scroll to position [281, 0]
click at [572, 285] on div "[PERSON_NAME] the plan" at bounding box center [564, 292] width 428 height 67
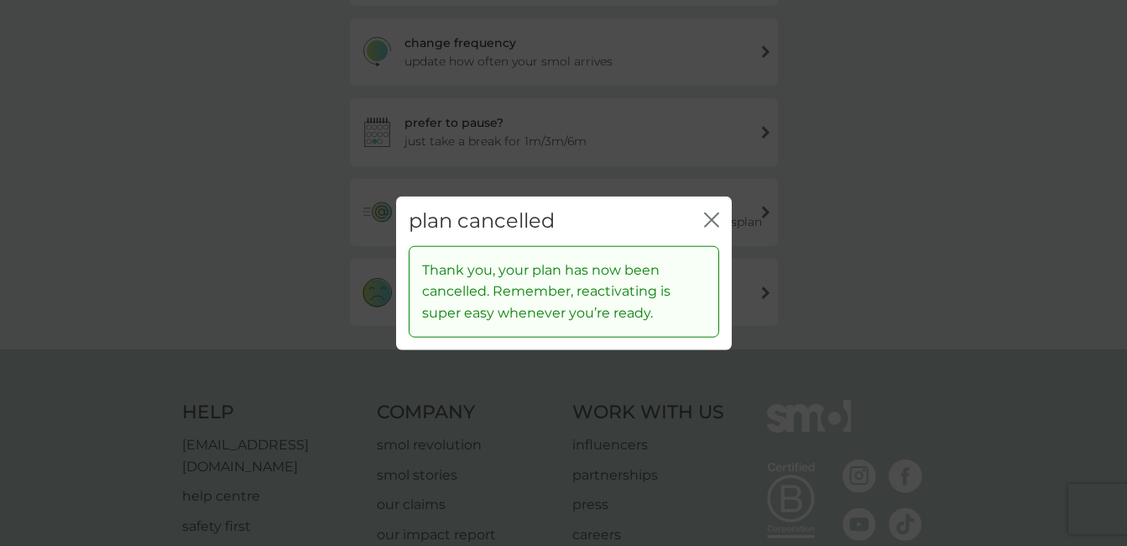
click at [713, 216] on icon "close" at bounding box center [711, 219] width 15 height 15
